Goal: Task Accomplishment & Management: Use online tool/utility

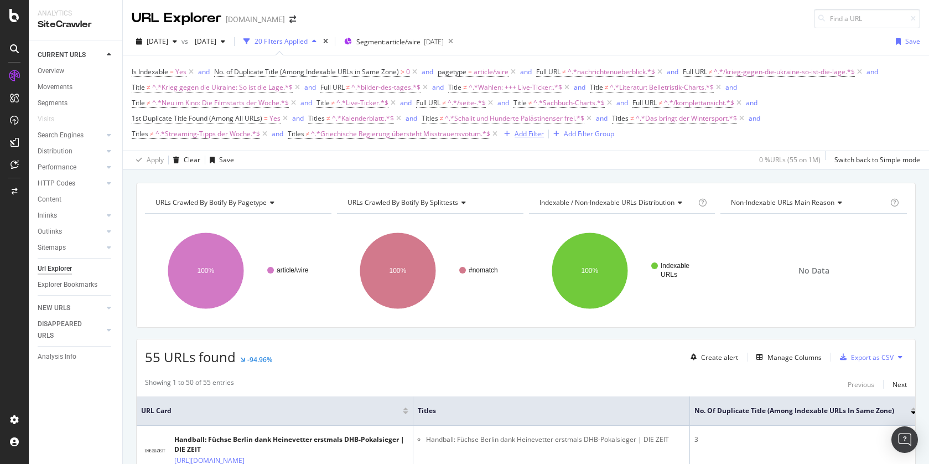
click at [536, 132] on div "Add Filter" at bounding box center [529, 133] width 29 height 9
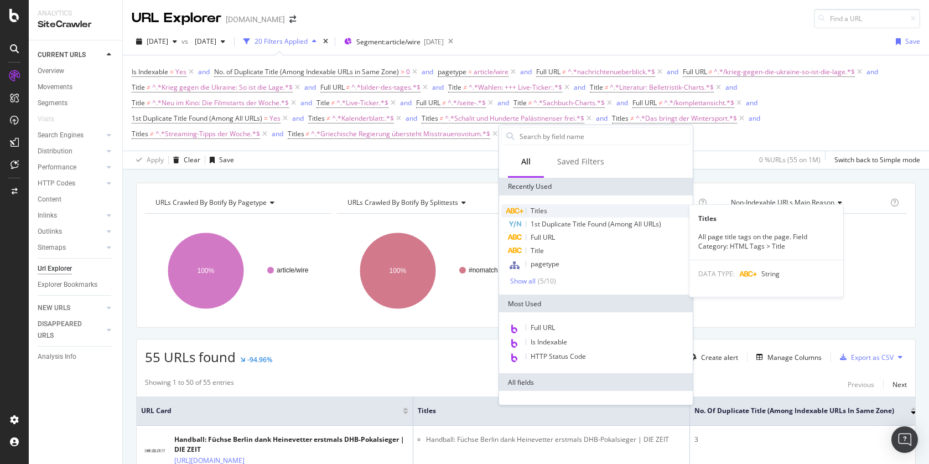
click at [541, 210] on span "Titles" at bounding box center [539, 210] width 17 height 9
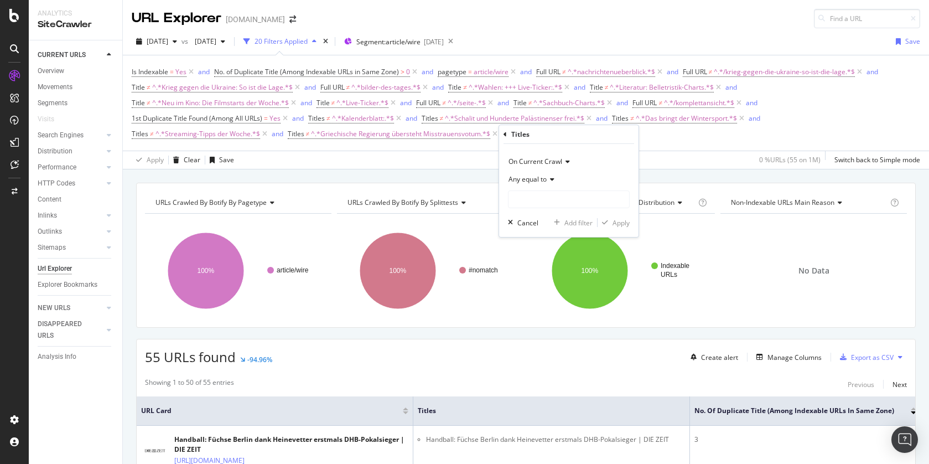
click at [546, 180] on span "Any equal to" at bounding box center [527, 178] width 38 height 9
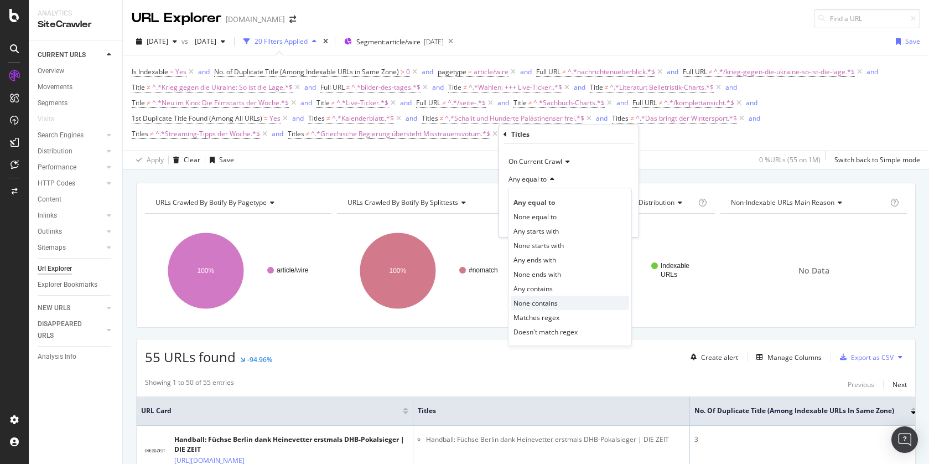
click at [554, 304] on span "None contains" at bounding box center [535, 302] width 44 height 9
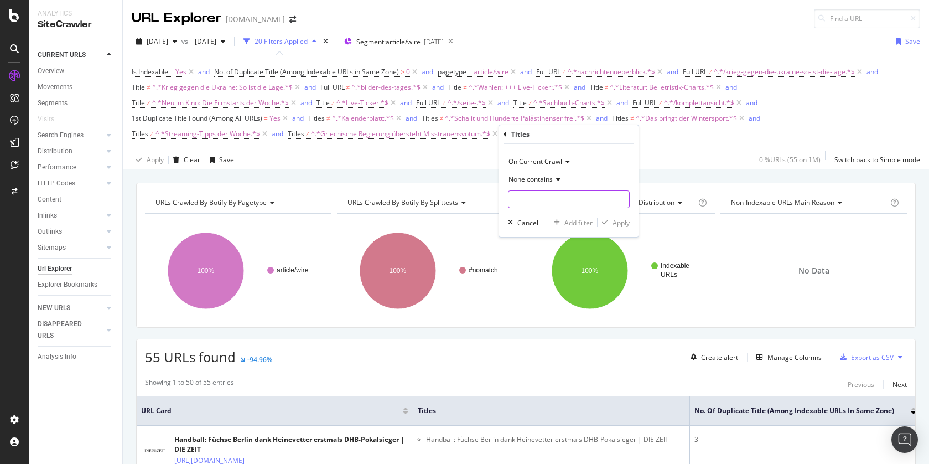
click at [556, 201] on input "text" at bounding box center [568, 199] width 121 height 18
paste input "Deutsche Wirtschaft stagniert im zweiten Quartal"
type input "Deutsche Wirtschaft stagniert im zweiten Quartal"
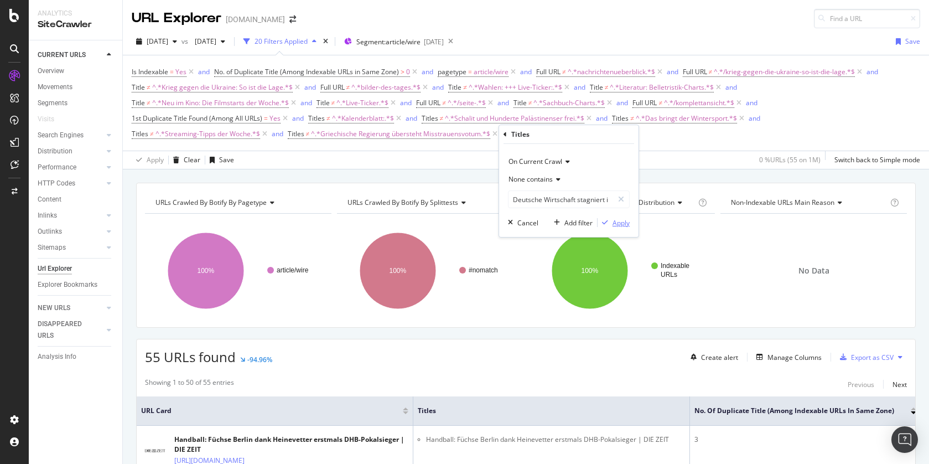
click at [621, 225] on div "Apply" at bounding box center [620, 222] width 17 height 9
